Goal: Task Accomplishment & Management: Manage account settings

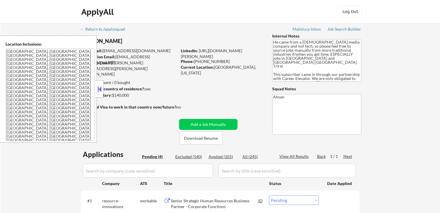
select select ""pending""
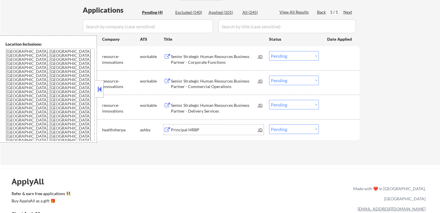
click at [172, 131] on div "Principal HRBP" at bounding box center [214, 130] width 87 height 6
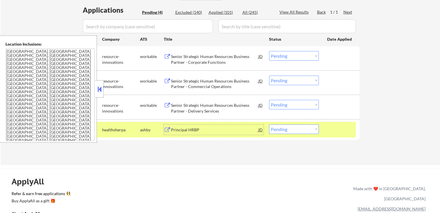
click at [180, 127] on div "Principal HRBP" at bounding box center [214, 130] width 87 height 6
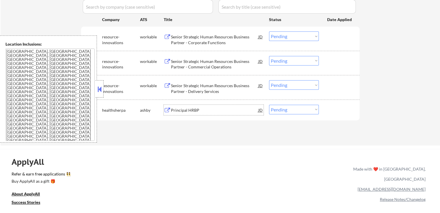
scroll to position [173, 0]
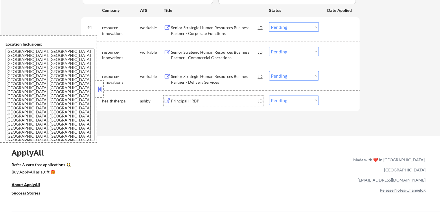
click at [297, 97] on select "Choose an option... Pending Applied Excluded (Questions) Excluded (Expired) Exc…" at bounding box center [294, 101] width 50 height 10
select select ""applied""
click at [269, 96] on select "Choose an option... Pending Applied Excluded (Questions) Excluded (Expired) Exc…" at bounding box center [294, 101] width 50 height 10
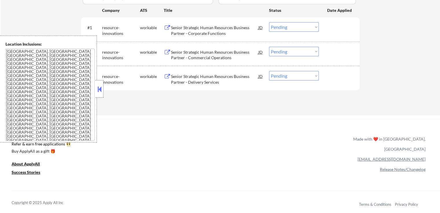
click at [193, 32] on div "Senior Strategic Human Resources Business Partner - Corporate Functions" at bounding box center [214, 30] width 87 height 11
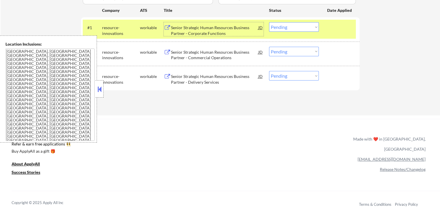
click at [187, 59] on div "Senior Strategic Human Resources Business Partner - Commercial Operations" at bounding box center [214, 54] width 87 height 11
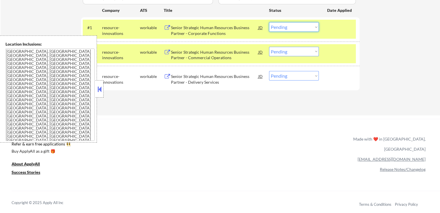
click at [289, 29] on select "Choose an option... Pending Applied Excluded (Questions) Excluded (Expired) Exc…" at bounding box center [294, 27] width 50 height 10
click at [269, 22] on select "Choose an option... Pending Applied Excluded (Questions) Excluded (Expired) Exc…" at bounding box center [294, 27] width 50 height 10
select select ""pending""
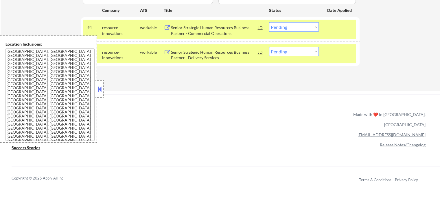
click at [188, 56] on div "Senior Strategic Human Resources Business Partner - Delivery Services" at bounding box center [214, 54] width 87 height 11
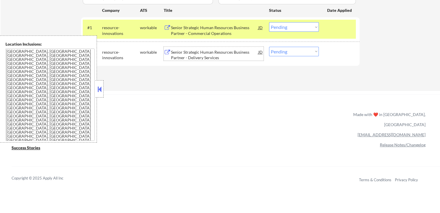
click at [197, 32] on div "Senior Strategic Human Resources Business Partner - Commercial Operations" at bounding box center [214, 30] width 87 height 11
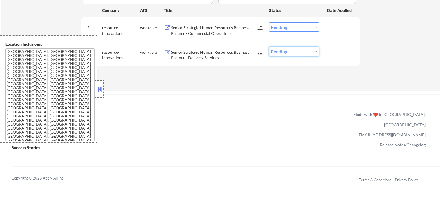
click at [292, 55] on select "Choose an option... Pending Applied Excluded (Questions) Excluded (Expired) Exc…" at bounding box center [294, 52] width 50 height 10
select select ""excluded__bad_match_""
click at [269, 47] on select "Choose an option... Pending Applied Excluded (Questions) Excluded (Expired) Exc…" at bounding box center [294, 52] width 50 height 10
click at [299, 29] on select "Choose an option... Pending Applied Excluded (Questions) Excluded (Expired) Exc…" at bounding box center [294, 27] width 50 height 10
select select ""excluded__bad_match_""
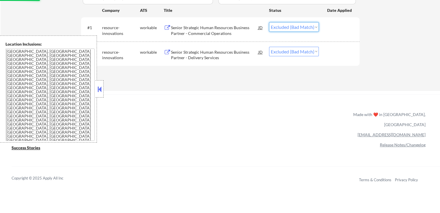
click at [269, 22] on select "Choose an option... Pending Applied Excluded (Questions) Excluded (Expired) Exc…" at bounding box center [294, 27] width 50 height 10
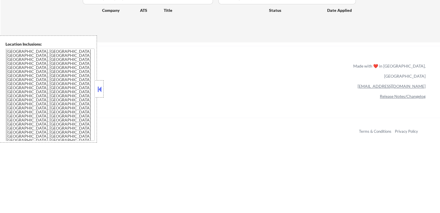
scroll to position [116, 0]
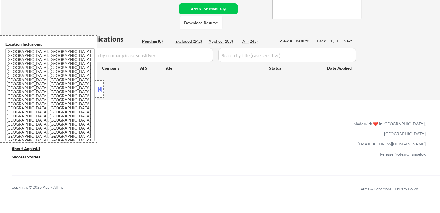
click at [100, 89] on button at bounding box center [99, 89] width 6 height 9
